Goal: Information Seeking & Learning: Learn about a topic

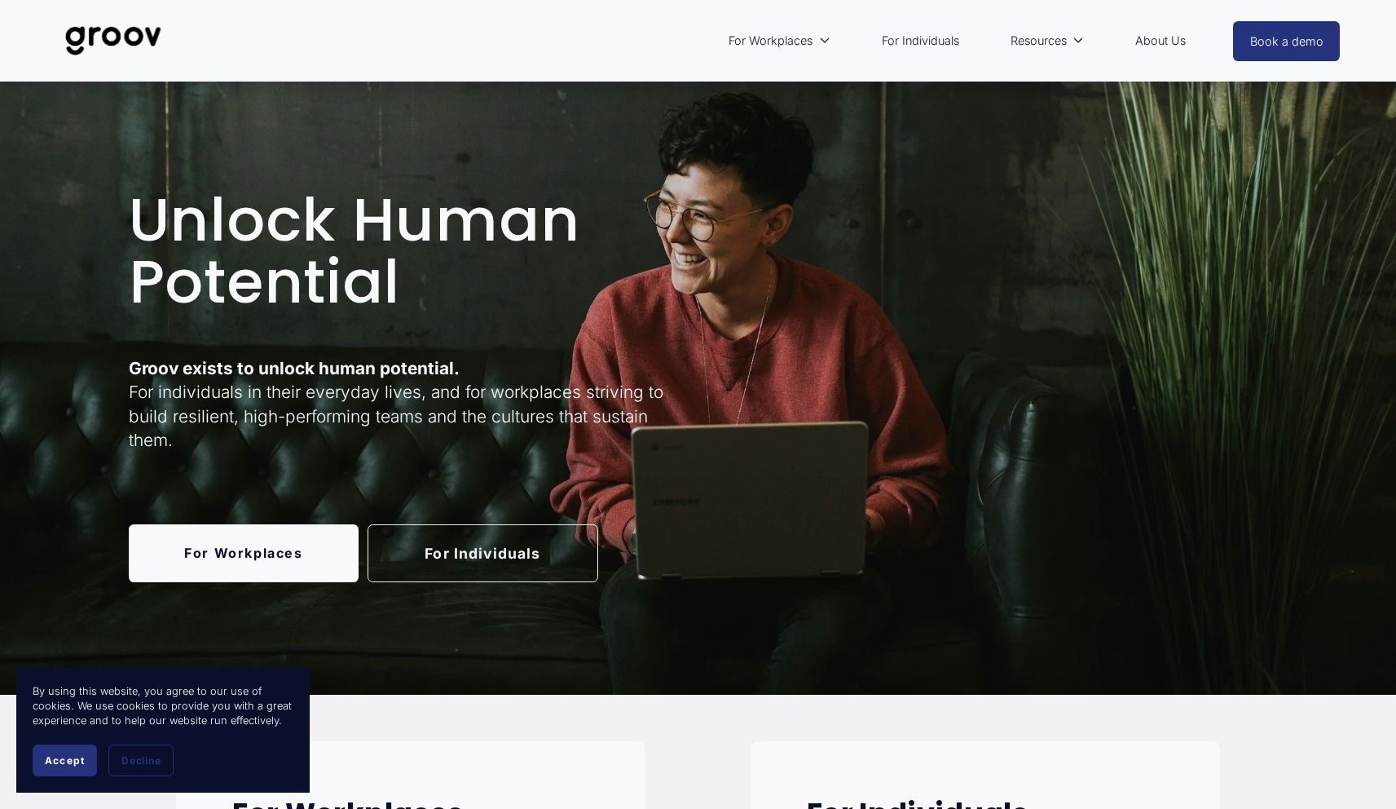
scroll to position [7, 0]
click at [318, 372] on strong "Groov exists to unlock human potential." at bounding box center [294, 367] width 331 height 20
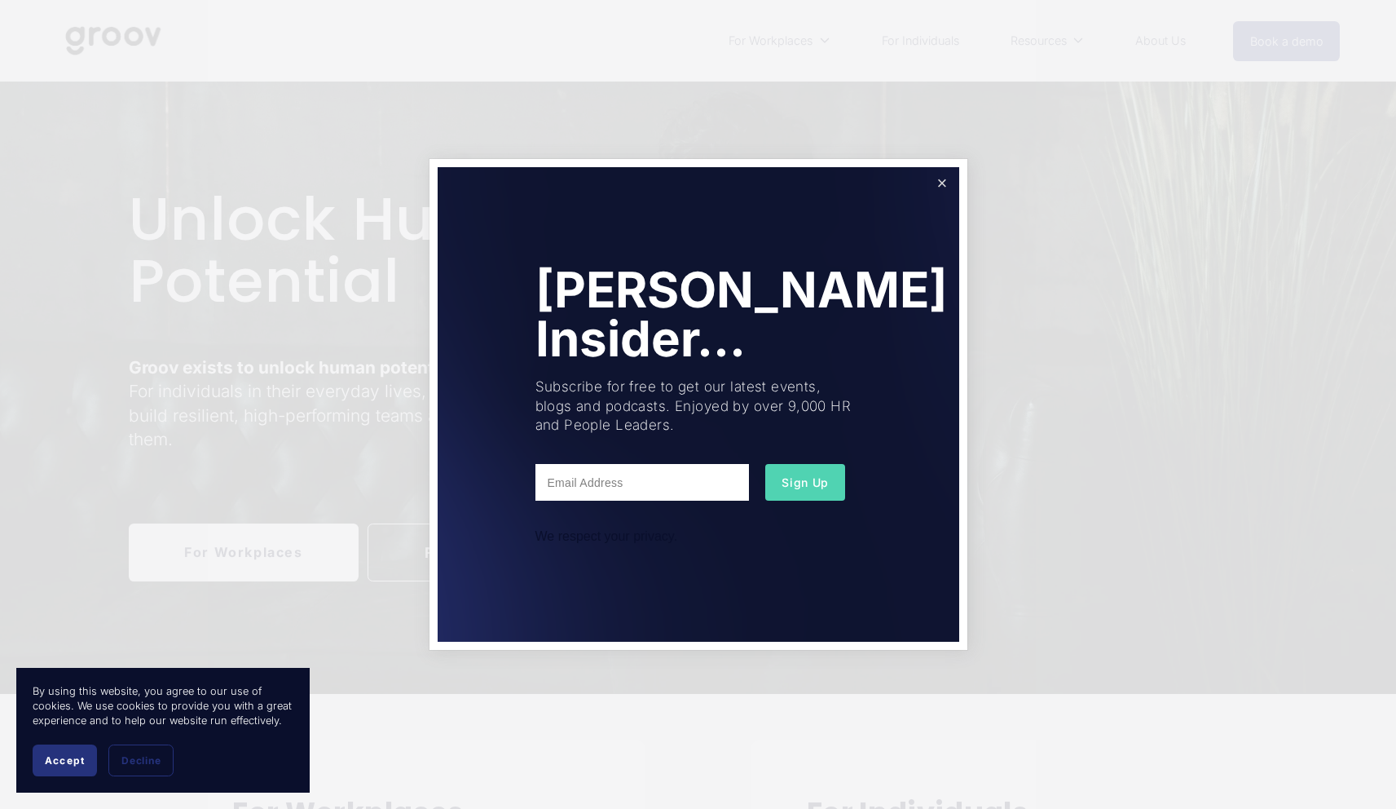
click at [947, 183] on link "Close" at bounding box center [942, 184] width 29 height 29
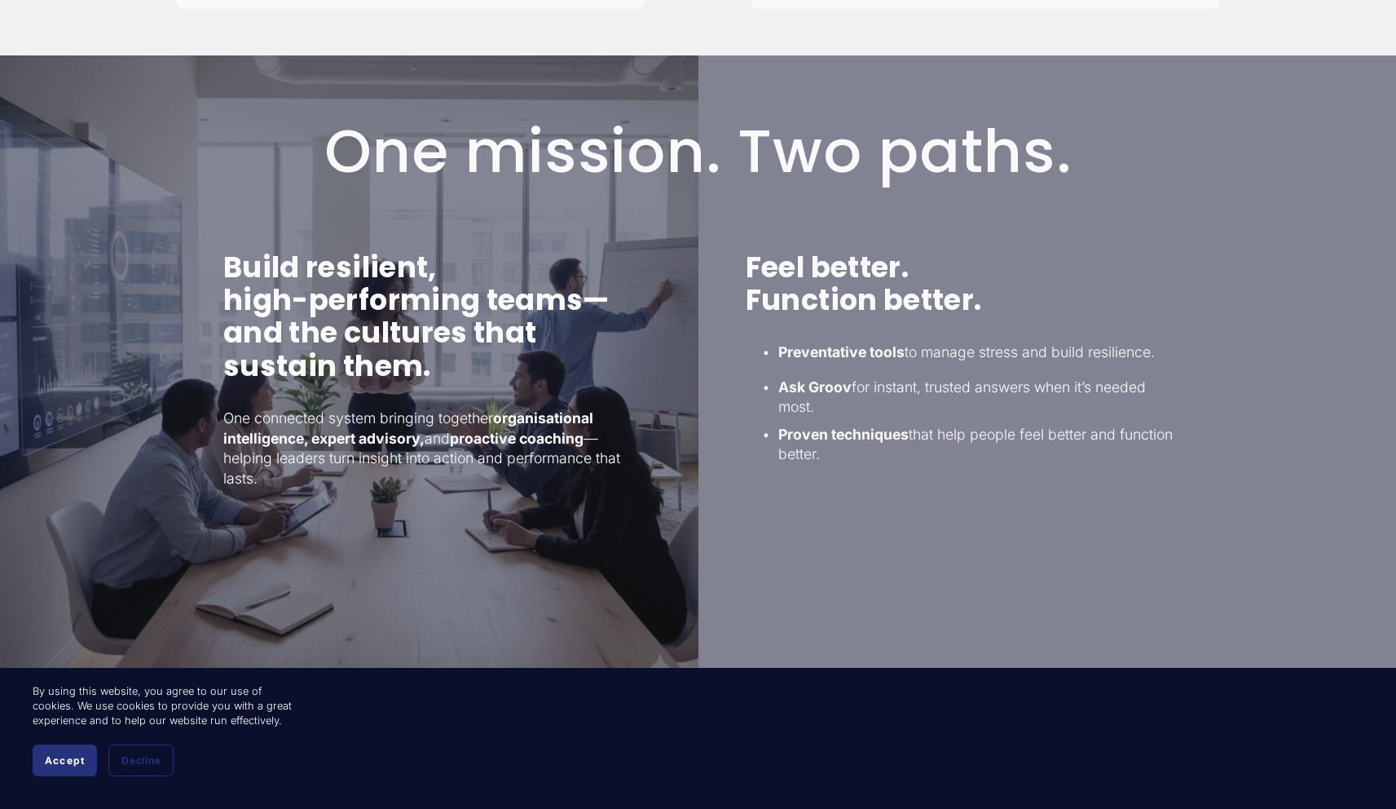
scroll to position [1033, 0]
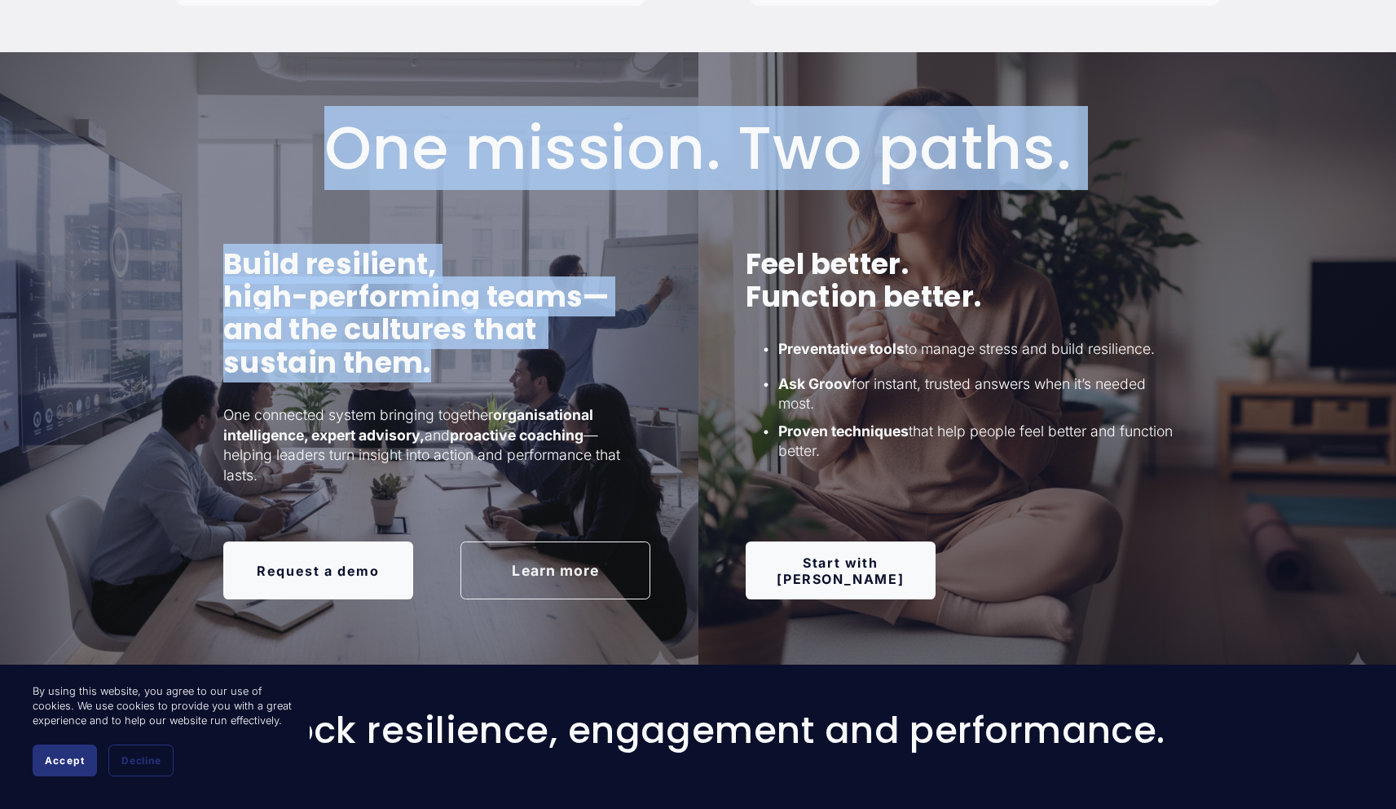
drag, startPoint x: 211, startPoint y: 257, endPoint x: 533, endPoint y: 352, distance: 335.8
click at [533, 352] on div "One mission. Two paths. Build resilient, high-performing teams— and the culture…" at bounding box center [698, 358] width 1396 height 612
click at [533, 352] on h3 "Build resilient, high-performing teams— and the cultures that sustain them." at bounding box center [436, 313] width 427 height 131
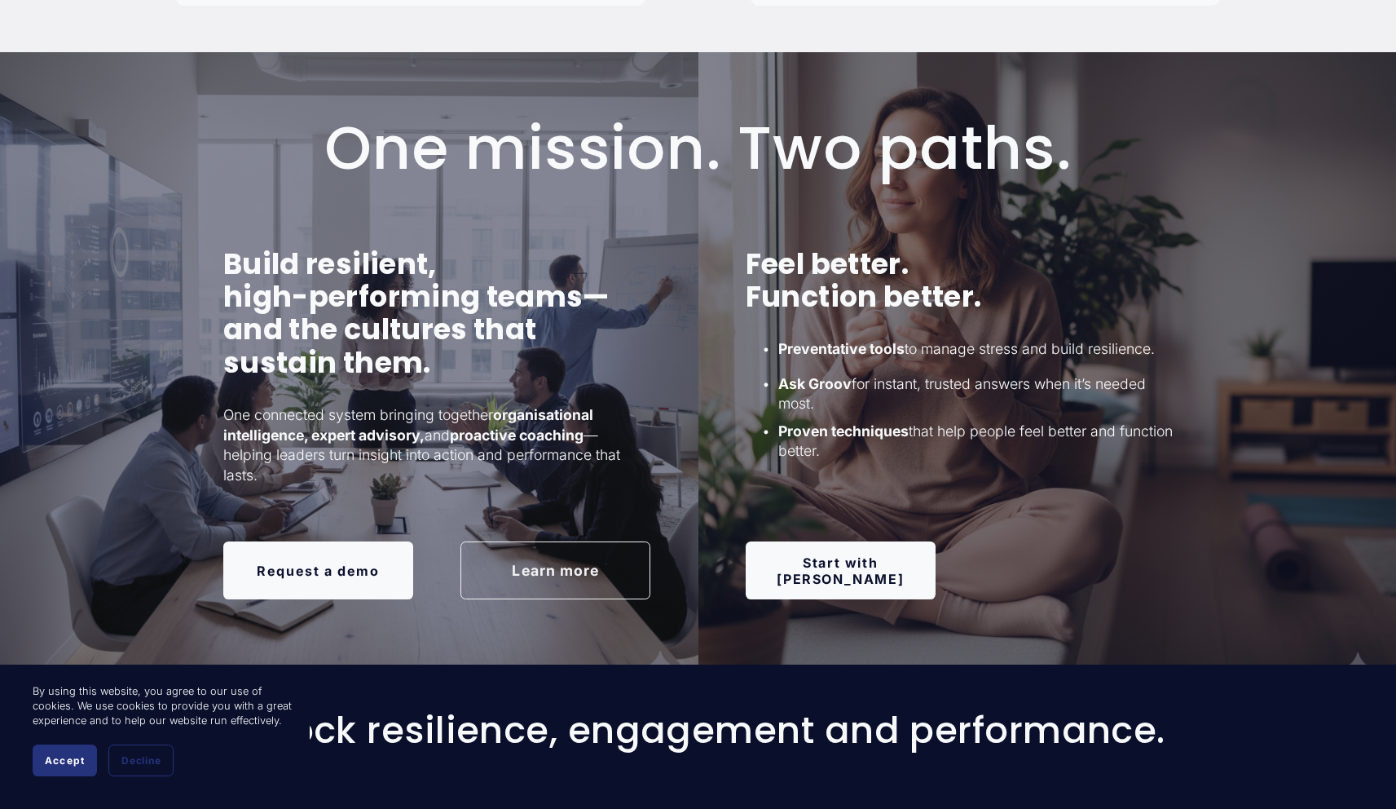
click at [227, 437] on strong "organisational intelligence, expert advisory," at bounding box center [409, 424] width 373 height 37
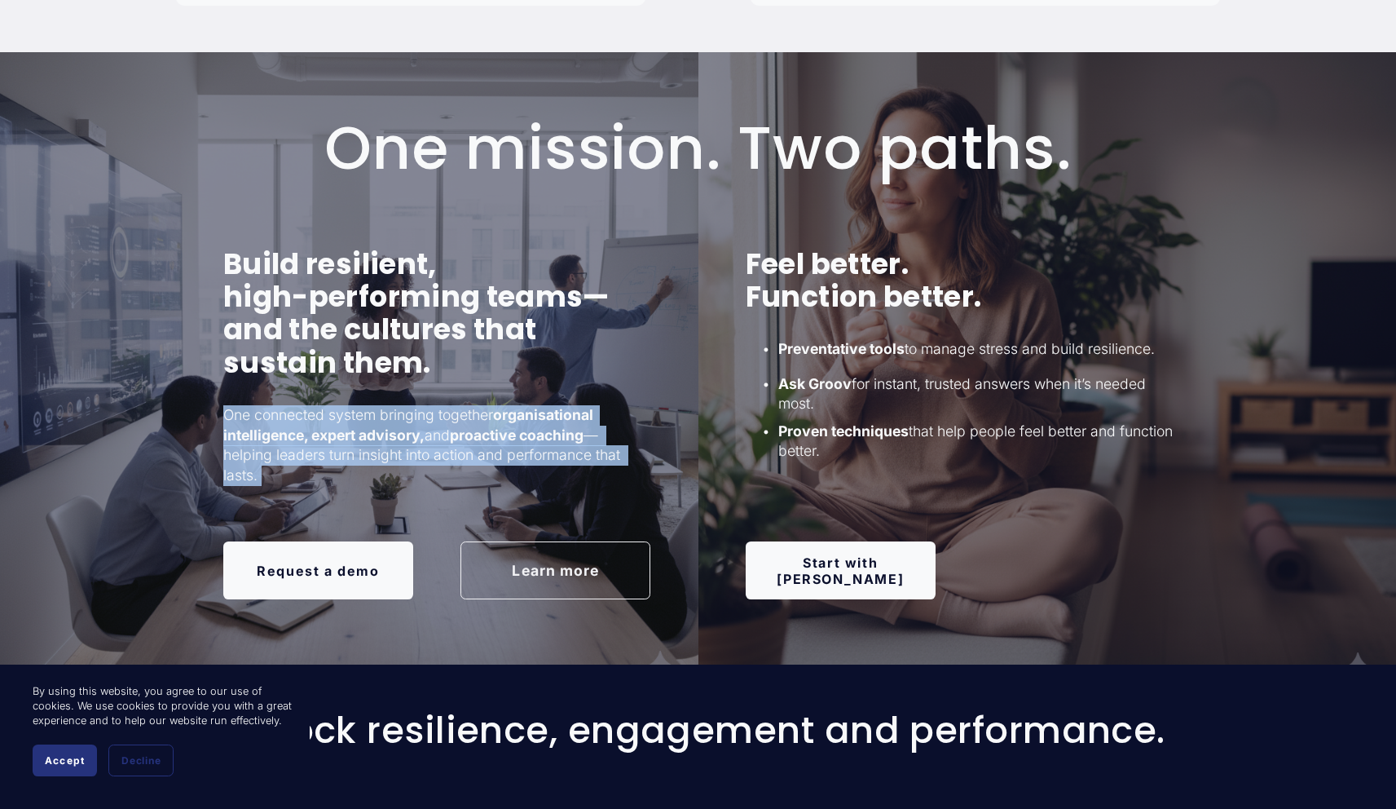
click at [227, 437] on strong "organisational intelligence, expert advisory," at bounding box center [409, 424] width 373 height 37
click at [553, 548] on link "Learn more" at bounding box center [556, 569] width 190 height 57
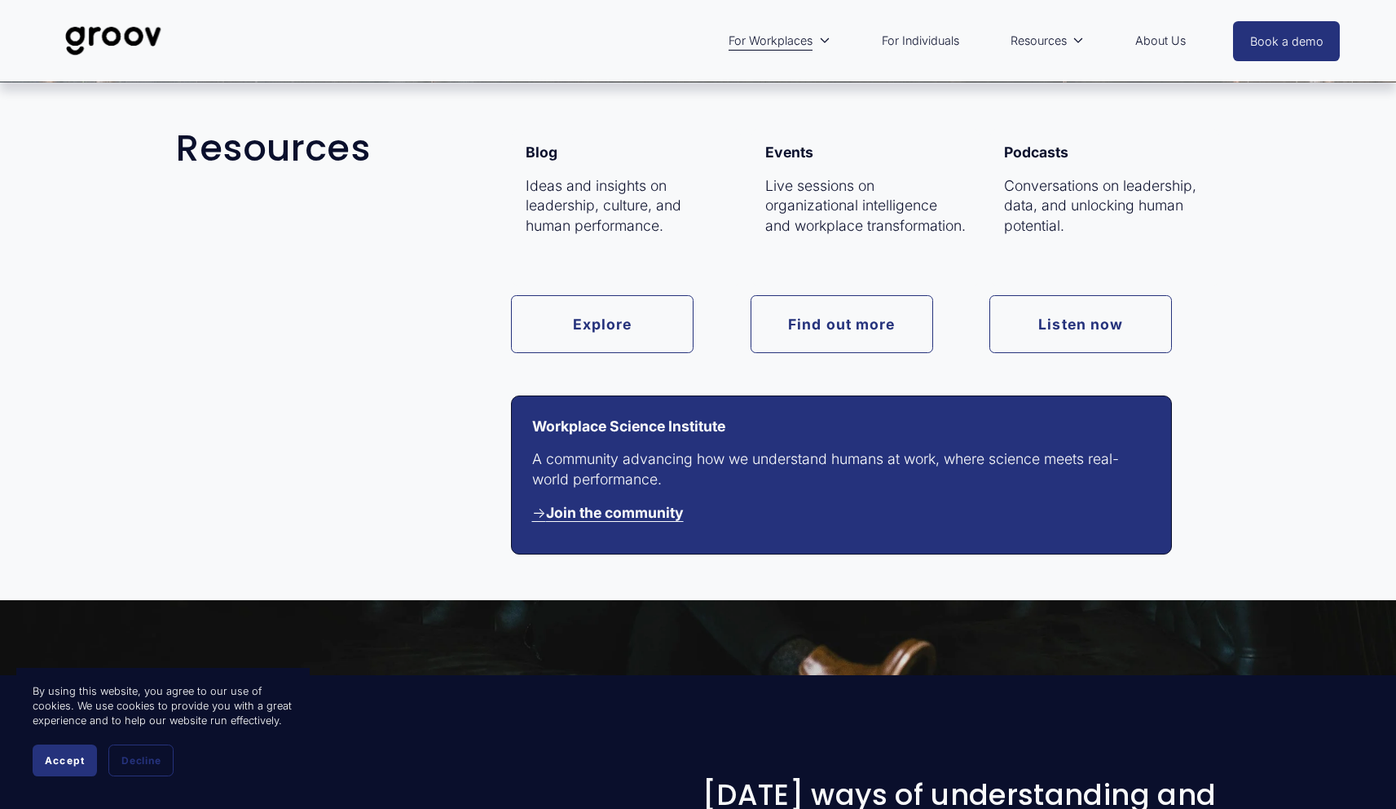
click at [1151, 46] on link "About Us" at bounding box center [1160, 40] width 67 height 37
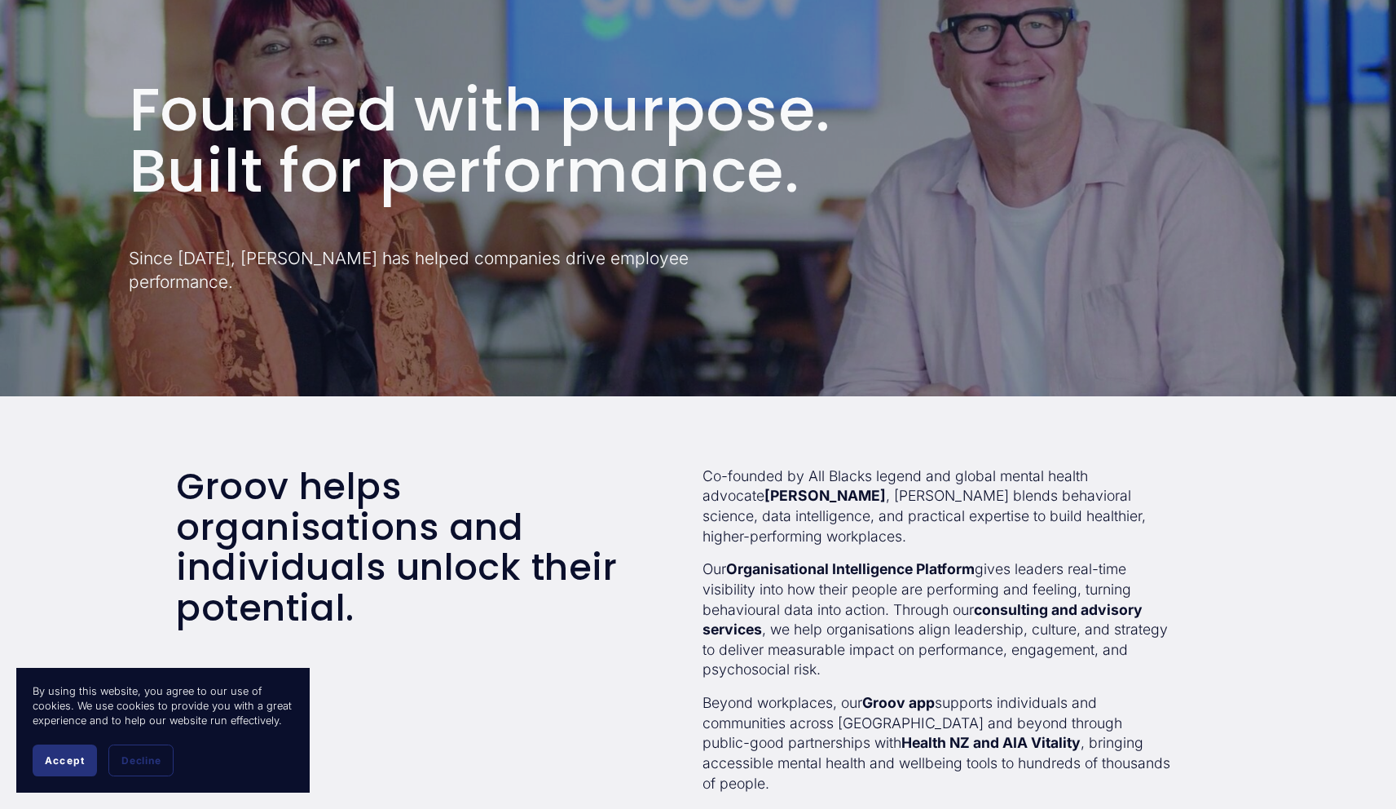
scroll to position [344, 0]
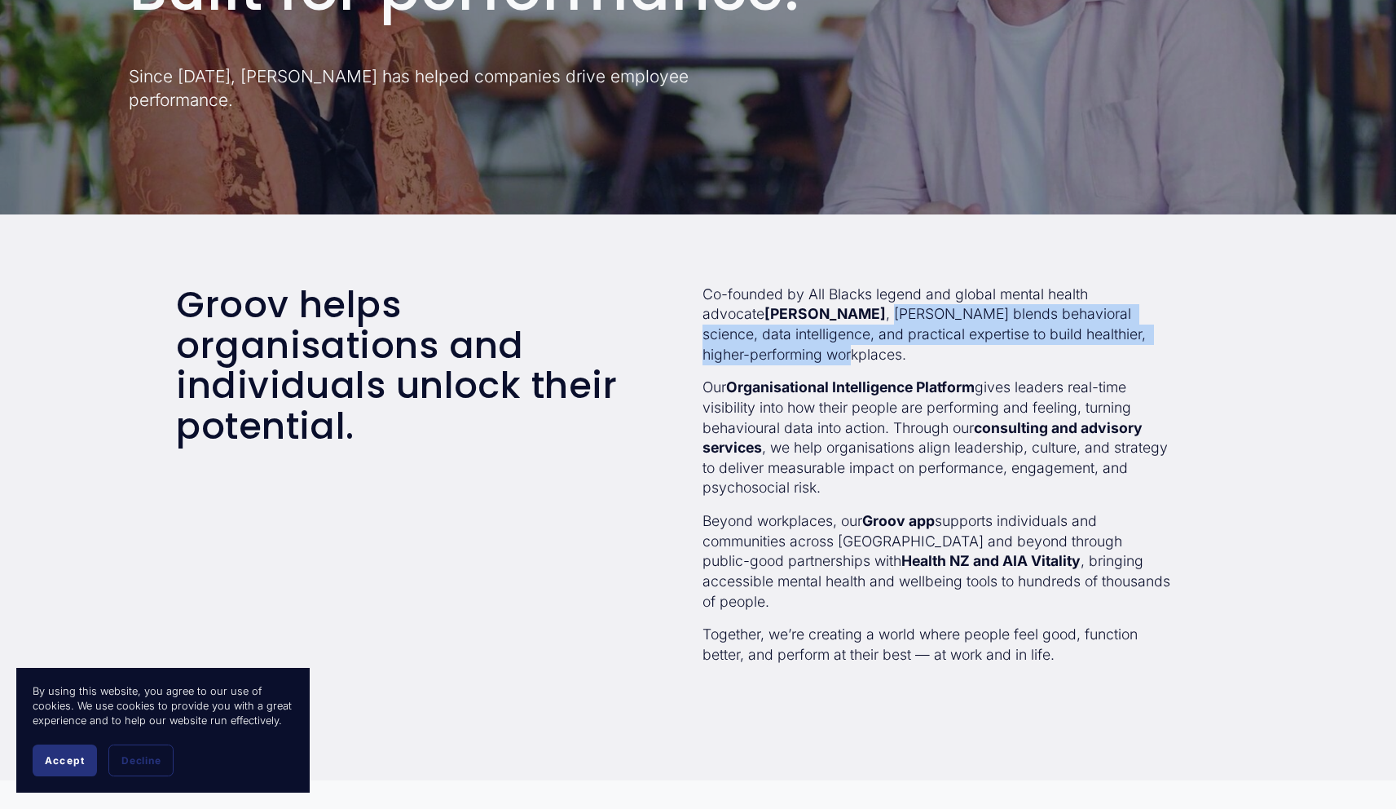
drag, startPoint x: 822, startPoint y: 319, endPoint x: 809, endPoint y: 351, distance: 34.8
click at [809, 351] on p "Co-founded by All Blacks legend and global mental health advocate Sir John Kirw…" at bounding box center [937, 324] width 469 height 81
copy p "Groov blends behavioral science, data intelligence, and practical expertise to …"
